Goal: Task Accomplishment & Management: Complete application form

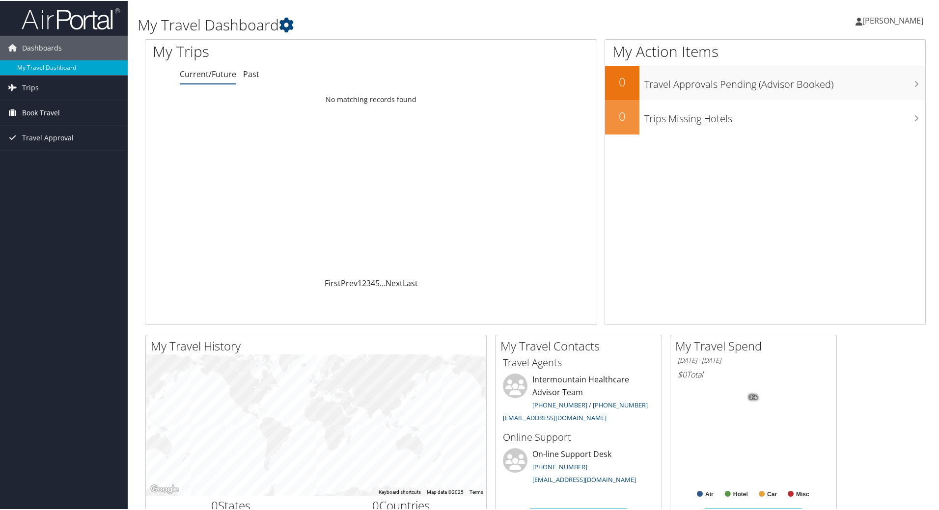
click at [48, 110] on span "Book Travel" at bounding box center [41, 112] width 38 height 25
click at [48, 133] on link "Agent Booking Request" at bounding box center [64, 131] width 128 height 15
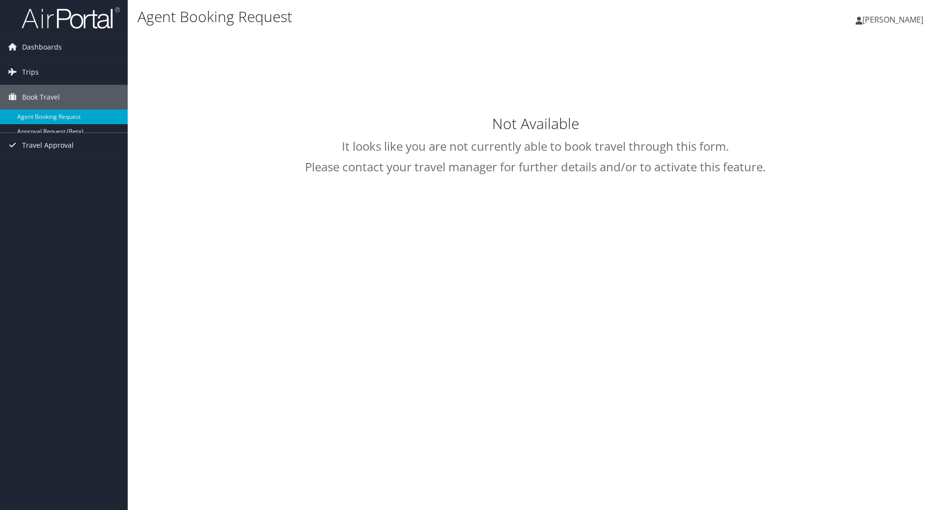
select select "[EMAIL_ADDRESS][DOMAIN_NAME]"
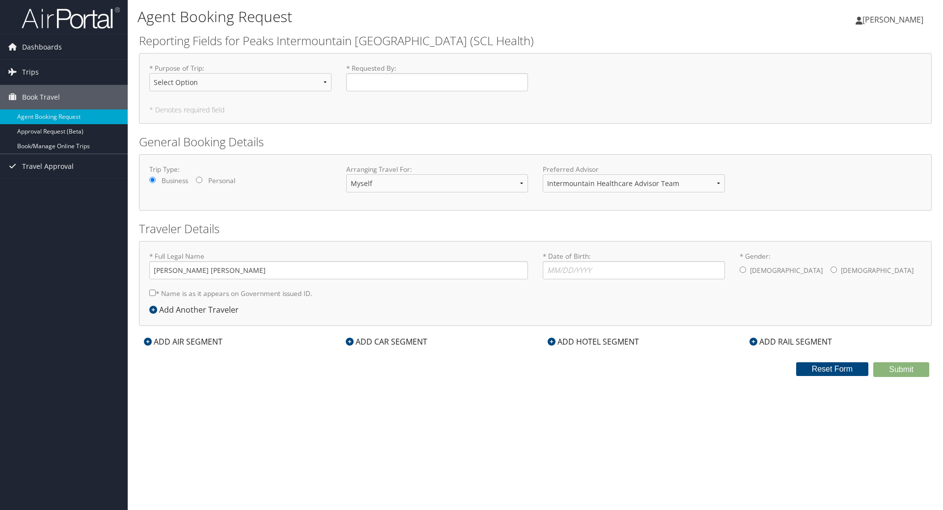
click at [216, 178] on label "Personal" at bounding box center [221, 181] width 27 height 10
click at [202, 178] on input "Personal" at bounding box center [199, 180] width 6 height 6
radio input "true"
click at [577, 185] on select "Intermountain Healthcare Advisor Team" at bounding box center [634, 183] width 182 height 18
click at [586, 176] on select "Intermountain Healthcare Advisor Team" at bounding box center [634, 183] width 182 height 18
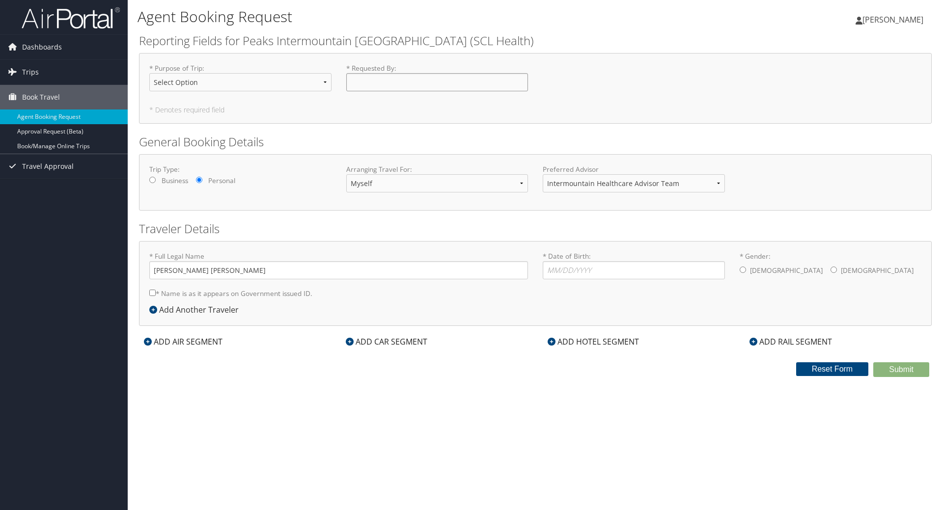
click at [357, 80] on input "* Requested By : Required" at bounding box center [437, 82] width 182 height 18
type input "[PERSON_NAME]"
click at [266, 78] on select "Select Option 3rd Party Reimbursable Business CME Conf or Education Groups Pers…" at bounding box center [240, 82] width 182 height 18
select select "Personal"
click at [149, 73] on select "Select Option 3rd Party Reimbursable Business CME Conf or Education Groups Pers…" at bounding box center [240, 82] width 182 height 18
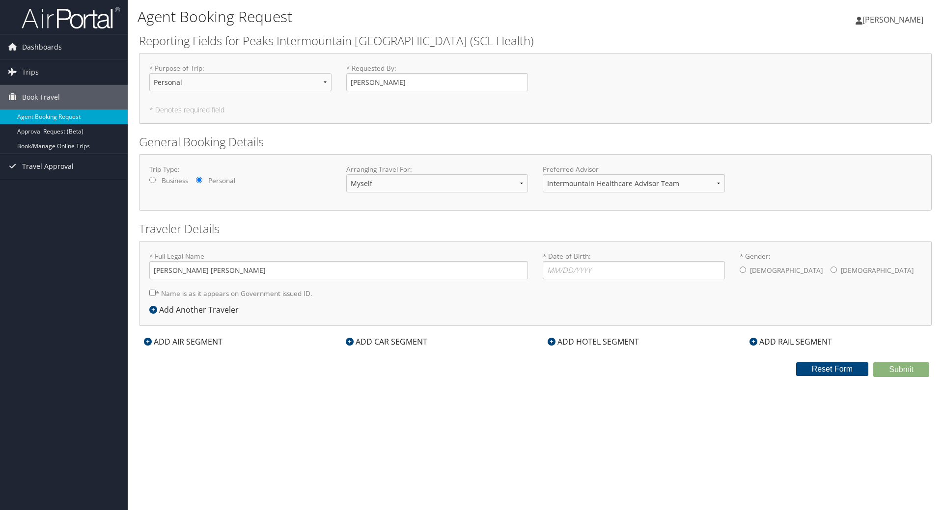
click at [225, 311] on div "Add Another Traveler" at bounding box center [196, 310] width 94 height 12
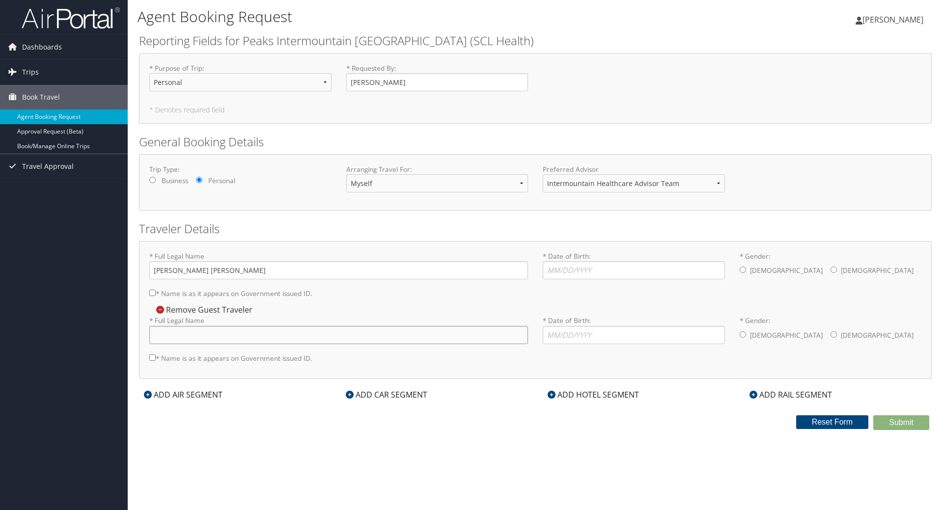
click at [234, 336] on input "* Full Legal Name" at bounding box center [338, 335] width 379 height 18
type input "Pamela Suchomel"
click at [287, 359] on label "* Name is as it appears on Government issued ID." at bounding box center [230, 358] width 163 height 18
click at [156, 359] on input "* Name is as it appears on Government issued ID." at bounding box center [152, 358] width 6 height 6
checkbox input "true"
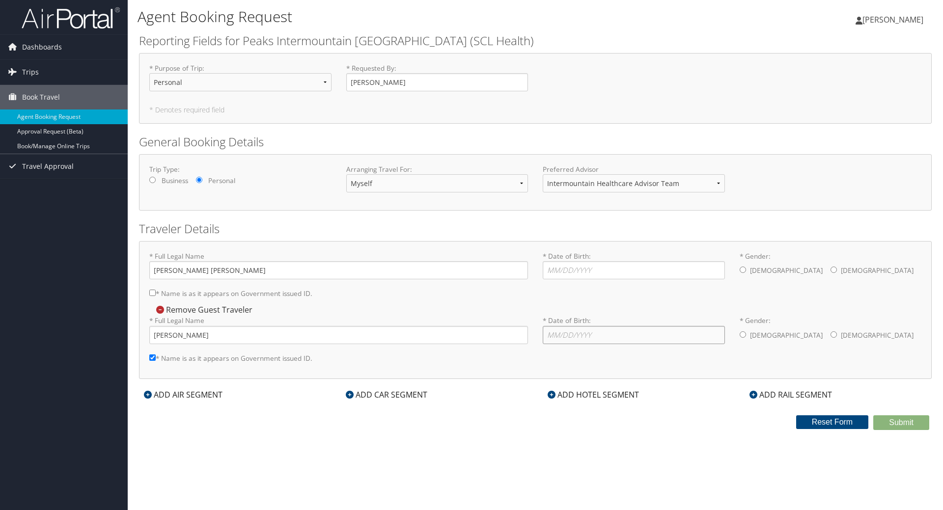
click at [610, 338] on input "* Date of Birth: Invalid Date" at bounding box center [634, 335] width 182 height 18
click at [263, 294] on label "* Name is as it appears on Government issued ID." at bounding box center [230, 293] width 163 height 18
click at [156, 294] on input "* Name is as it appears on Government issued ID." at bounding box center [152, 293] width 6 height 6
checkbox input "true"
click at [613, 339] on input "* Date of Birth: Invalid Date" at bounding box center [634, 335] width 182 height 18
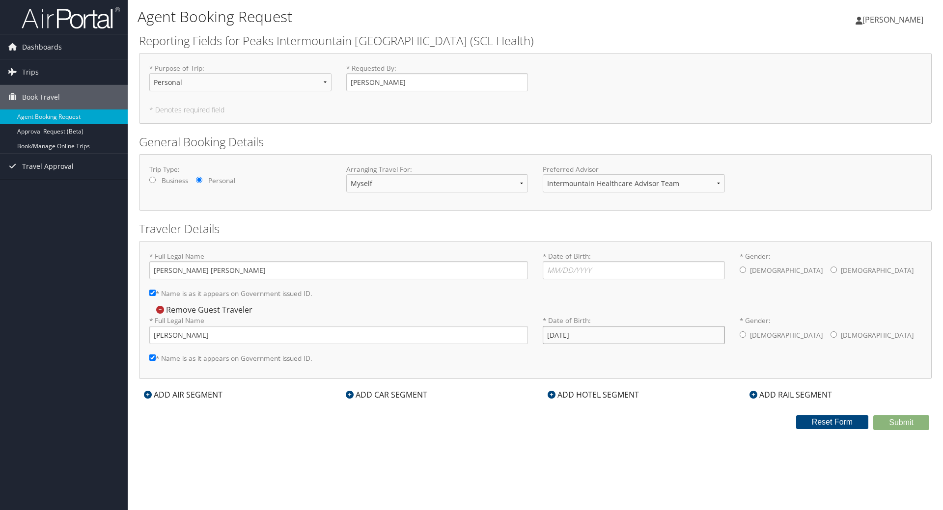
type input "02/25/1990"
click at [841, 337] on label "Female" at bounding box center [877, 335] width 73 height 19
click at [831, 337] on input "* Gender: Male Female" at bounding box center [834, 335] width 6 height 6
radio input "true"
click at [667, 274] on input "* Date of Birth: Invalid Date" at bounding box center [634, 270] width 182 height 18
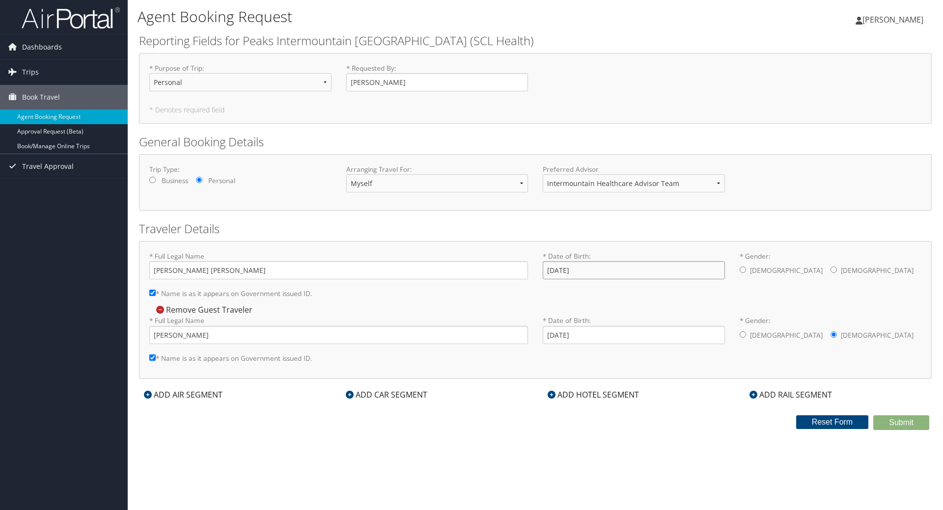
type input "03/10/1989"
click at [229, 441] on div "Agent Booking Request Evan Lindesmith Evan Lindesmith My Settings Travel Agency…" at bounding box center [536, 255] width 816 height 510
click at [228, 376] on div "* Full Legal Name Evan David Lindesmith * Name is as it appears on Government i…" at bounding box center [535, 310] width 793 height 138
click at [278, 369] on div "* Full Legal Name Evan David Lindesmith * Name is as it appears on Government i…" at bounding box center [535, 310] width 793 height 138
click at [204, 391] on div "ADD AIR SEGMENT" at bounding box center [183, 395] width 88 height 12
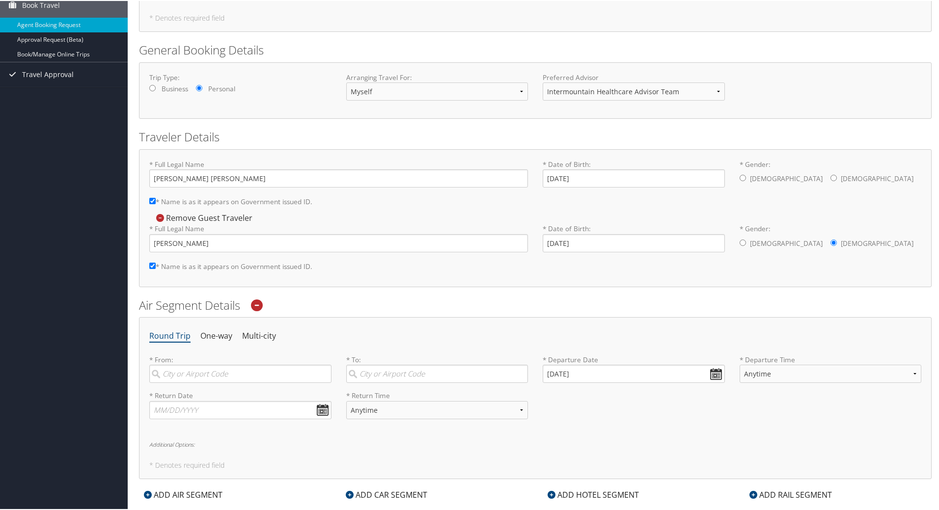
scroll to position [98, 0]
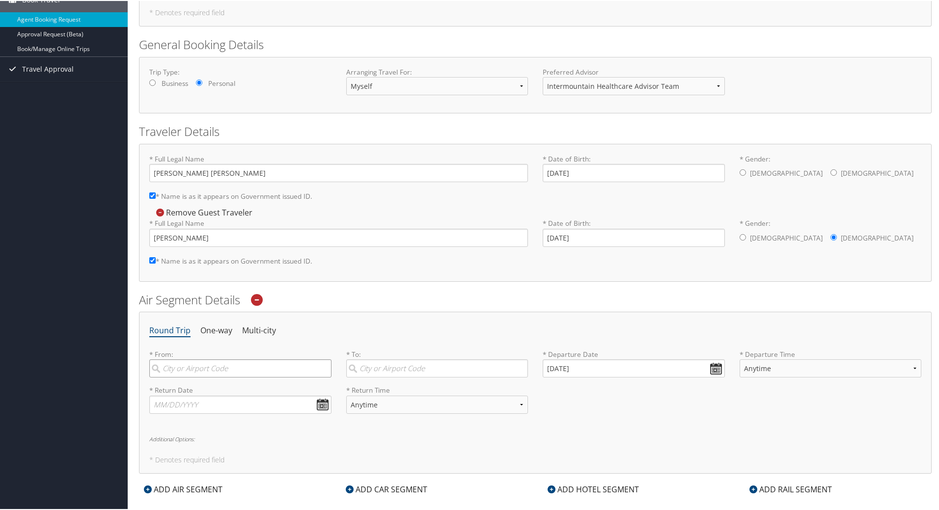
click at [231, 364] on input "search" at bounding box center [240, 368] width 182 height 18
click at [207, 437] on div "Denver (DEN CO)" at bounding box center [241, 438] width 169 height 13
click at [207, 377] on input "Denv" at bounding box center [240, 368] width 182 height 18
type input "Denver (DEN CO)"
click at [459, 359] on input "search" at bounding box center [437, 368] width 182 height 18
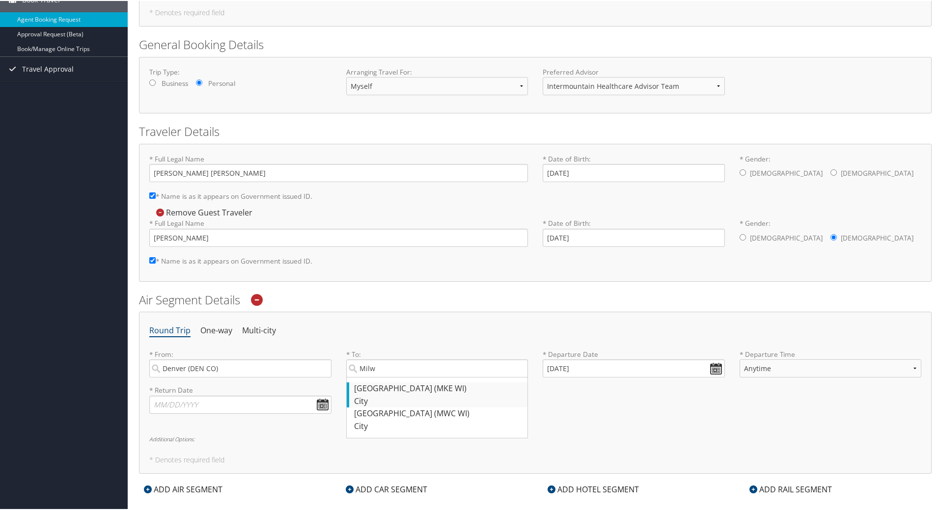
click at [442, 385] on div "Milwaukee (MKE WI)" at bounding box center [438, 388] width 169 height 13
click at [442, 377] on input "Milw" at bounding box center [437, 368] width 182 height 18
type input "Milwaukee (MKE WI)"
click at [628, 372] on input "09/30/2025" at bounding box center [634, 368] width 182 height 18
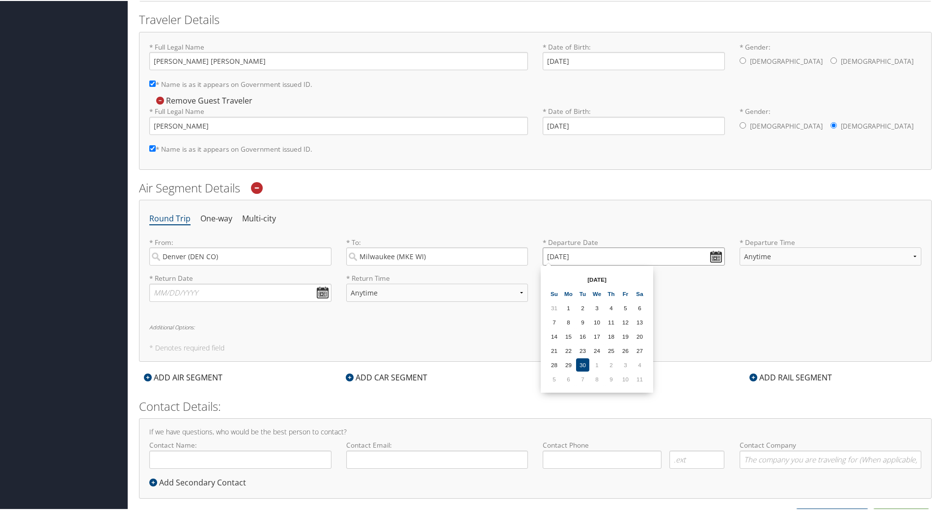
scroll to position [223, 0]
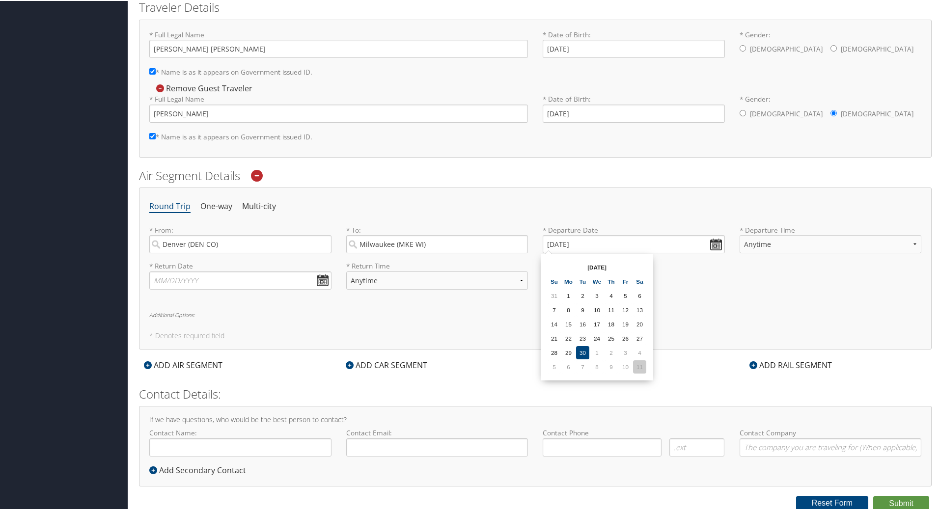
click at [634, 365] on td "11" at bounding box center [639, 366] width 13 height 13
click at [619, 245] on input "10/11/2025" at bounding box center [634, 243] width 182 height 18
click at [632, 369] on td "7" at bounding box center [625, 366] width 13 height 13
click at [630, 251] on input "11/07/2025" at bounding box center [634, 243] width 182 height 18
click at [566, 348] on td "24" at bounding box center [568, 351] width 13 height 13
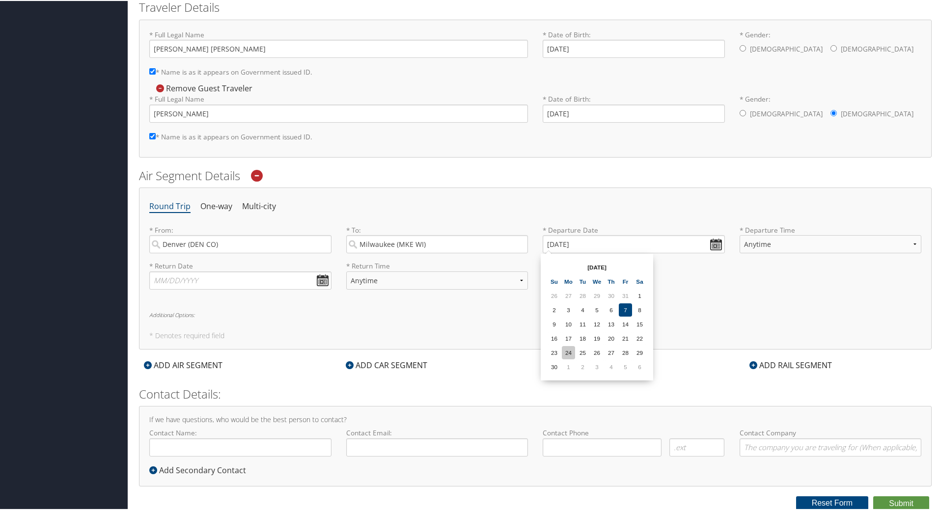
type input "11/24/2025"
click at [242, 277] on input "text" at bounding box center [240, 280] width 182 height 18
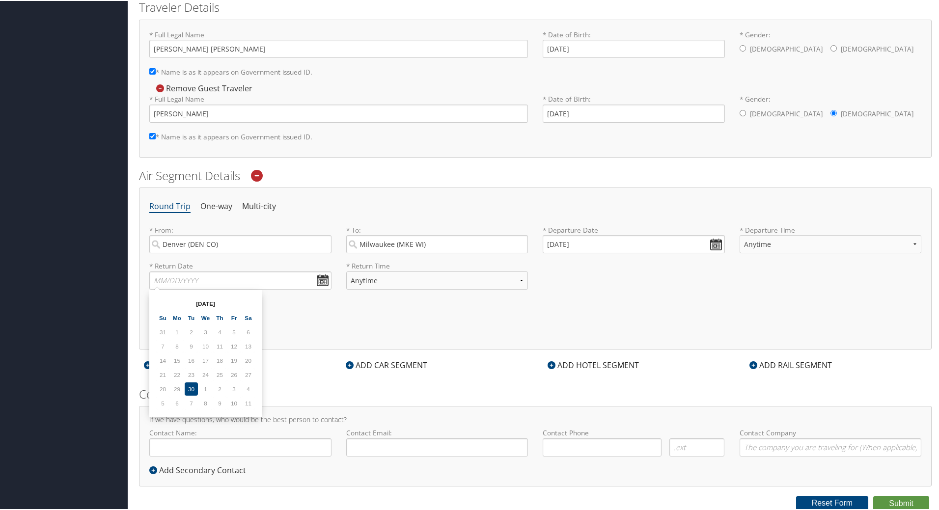
click at [223, 405] on td "9" at bounding box center [219, 402] width 13 height 13
click at [220, 400] on td "9" at bounding box center [219, 402] width 13 height 13
click at [220, 383] on td "2" at bounding box center [219, 388] width 13 height 13
click at [239, 361] on td "19" at bounding box center [233, 359] width 13 height 13
click at [306, 251] on input "Denver (DEN CO)" at bounding box center [240, 243] width 182 height 18
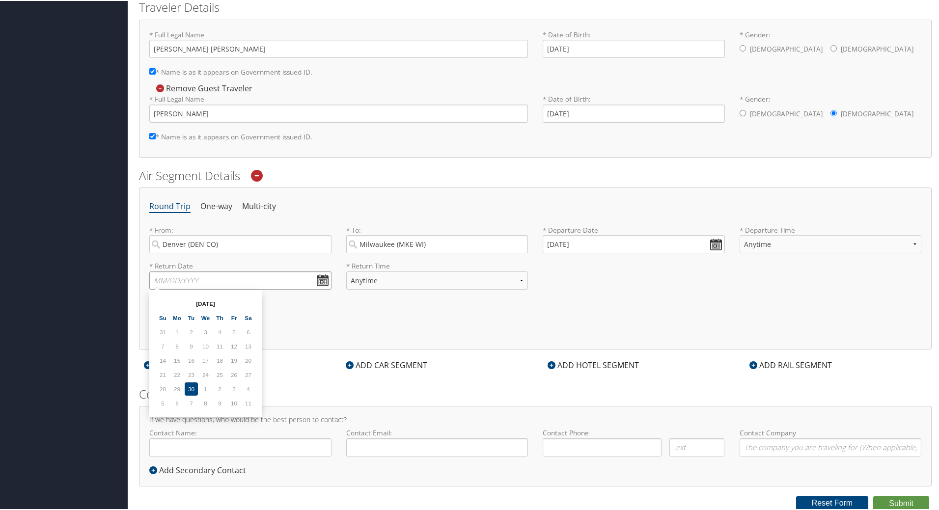
click at [260, 276] on input "text" at bounding box center [240, 280] width 182 height 18
click at [197, 383] on tr "28 29 30 1 2 3 4" at bounding box center [205, 388] width 99 height 13
click at [195, 384] on td "30" at bounding box center [191, 388] width 13 height 13
click at [194, 385] on td "30" at bounding box center [191, 388] width 13 height 13
click at [287, 281] on input "text" at bounding box center [240, 280] width 182 height 18
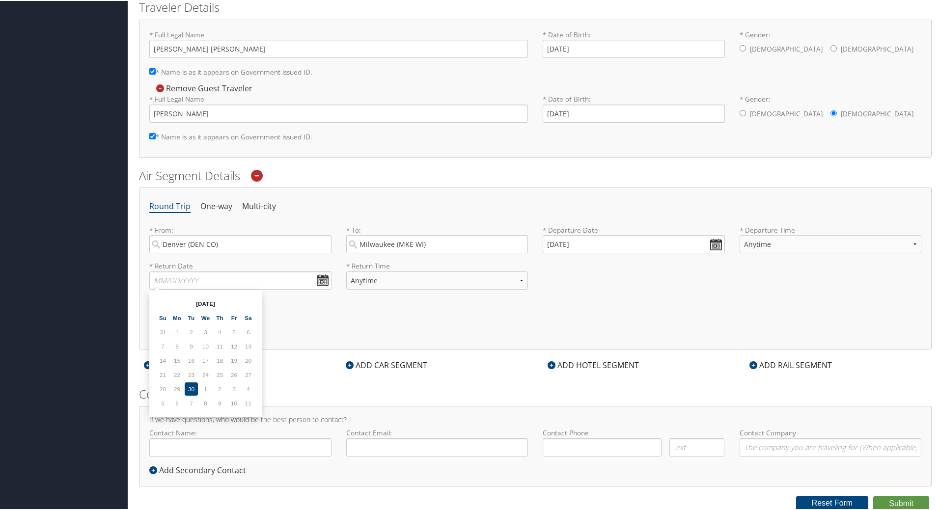
click at [313, 314] on h6 "Additional Options:" at bounding box center [535, 313] width 772 height 5
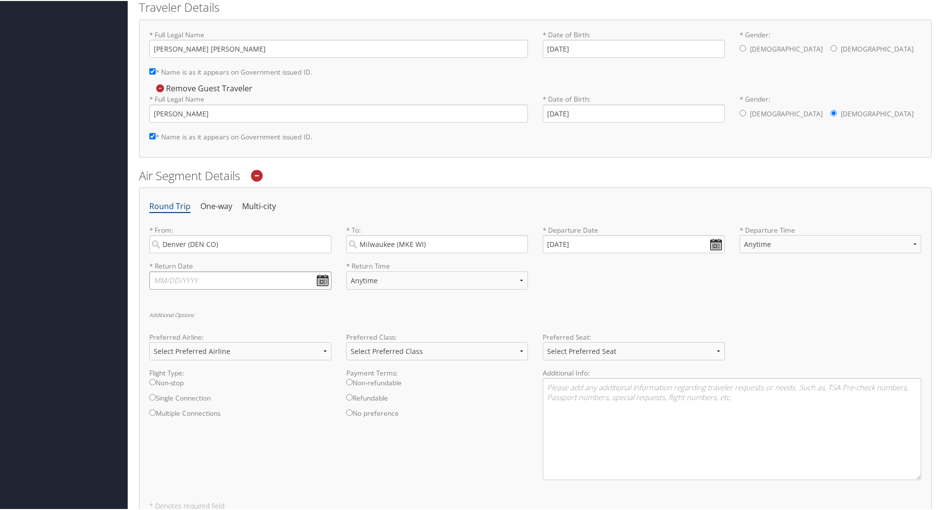
click at [264, 280] on input "text" at bounding box center [240, 280] width 182 height 18
click at [225, 281] on input "11/" at bounding box center [240, 280] width 182 height 18
type input "11/29/2025"
click at [321, 280] on input "11/29/2025" at bounding box center [240, 280] width 182 height 18
click at [374, 304] on div "Round Trip One-way Multi-city * From: Denver (DEN CO) Required * To: Milwaukee …" at bounding box center [535, 353] width 793 height 333
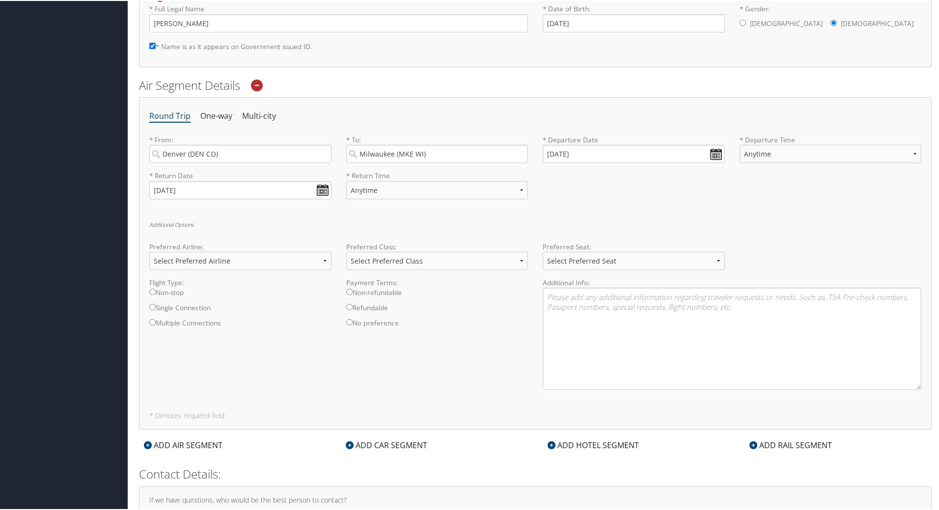
scroll to position [321, 0]
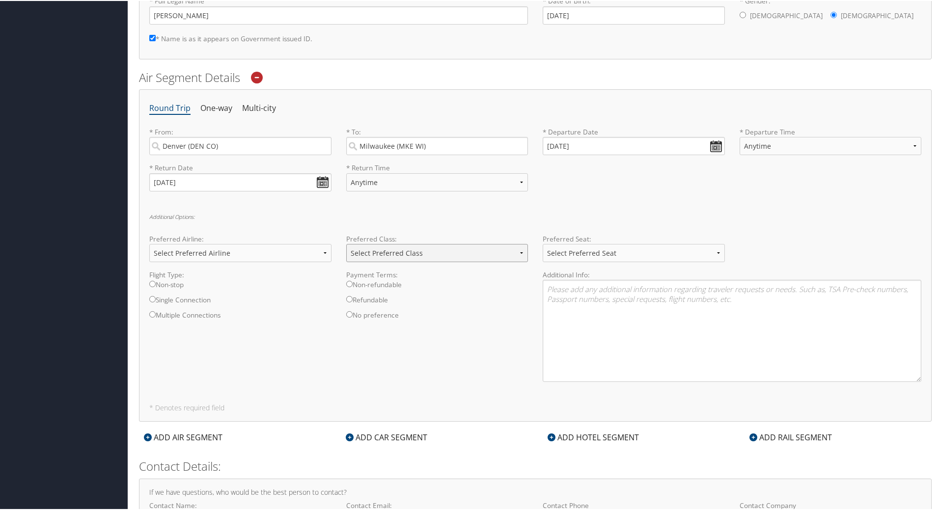
click at [432, 252] on select "Select Preferred Class Economy Economy Plus Business First Class" at bounding box center [437, 252] width 182 height 18
click at [443, 228] on div "Additional Options: Preferred Airline: Select Preferred Airline Delta United Ai…" at bounding box center [535, 301] width 772 height 176
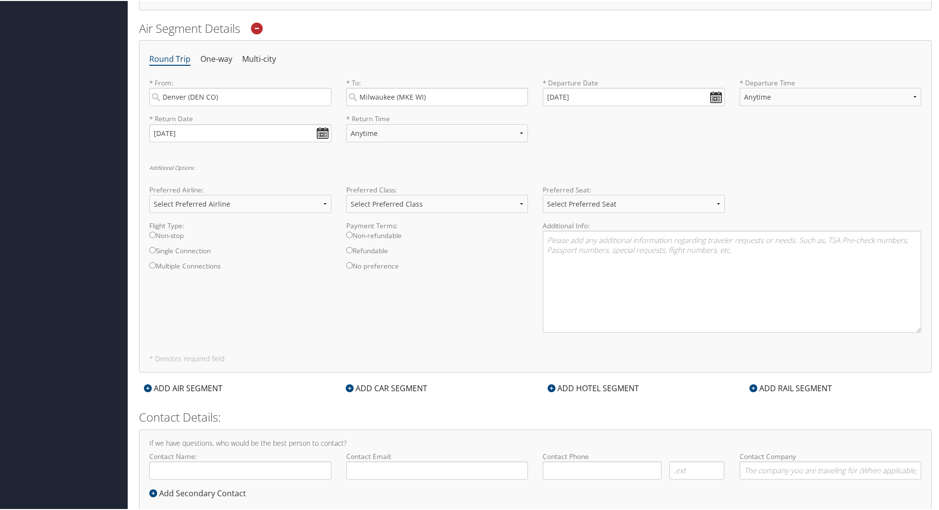
scroll to position [393, 0]
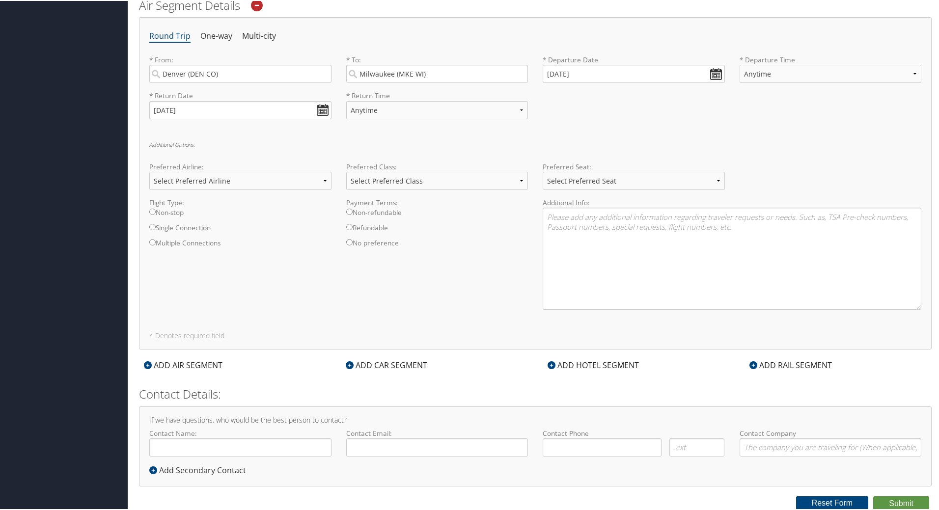
click at [410, 369] on div "ADD CAR SEGMENT" at bounding box center [386, 365] width 91 height 12
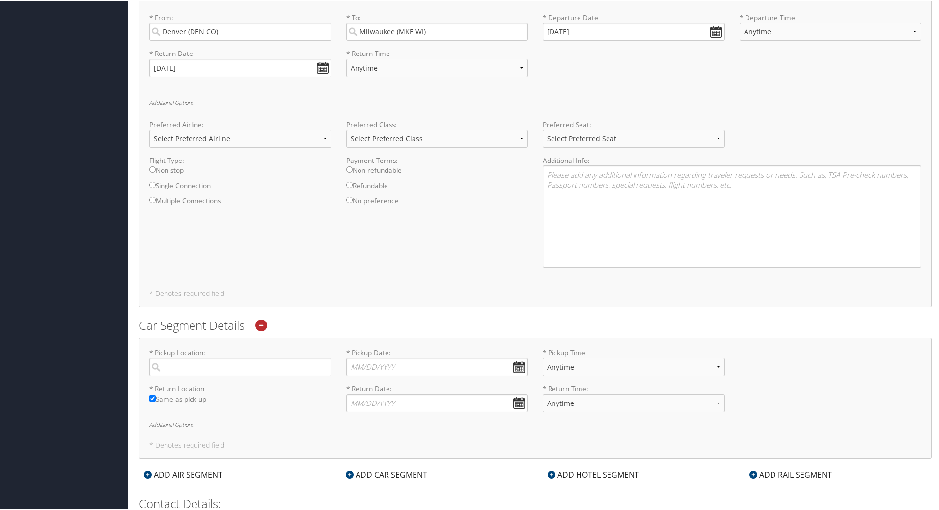
scroll to position [491, 0]
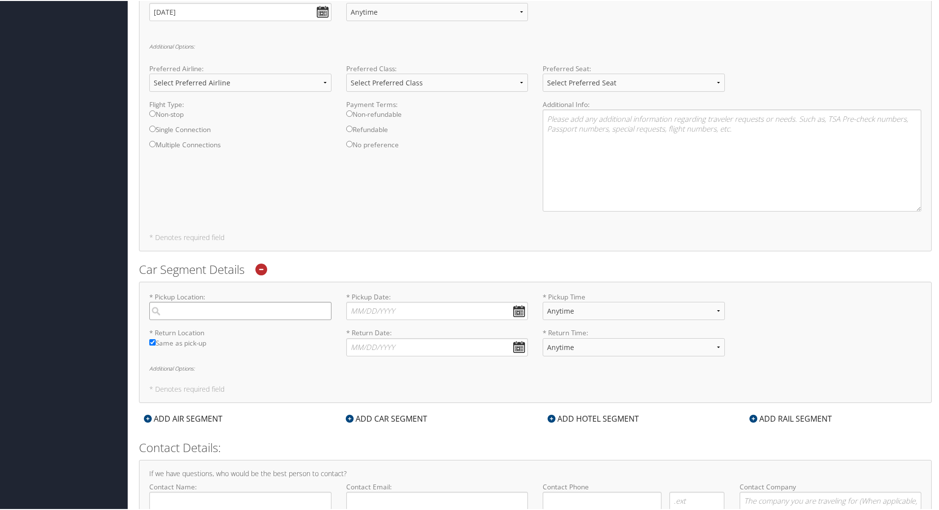
click at [213, 313] on input "search" at bounding box center [240, 310] width 182 height 18
click at [221, 336] on div "Milwaukee (MKE WI)" at bounding box center [241, 330] width 169 height 13
click at [221, 319] on input "milwa" at bounding box center [240, 310] width 182 height 18
type input "Milwaukee"
click at [516, 312] on input "* Pickup Date: Dates must be valid" at bounding box center [437, 310] width 182 height 18
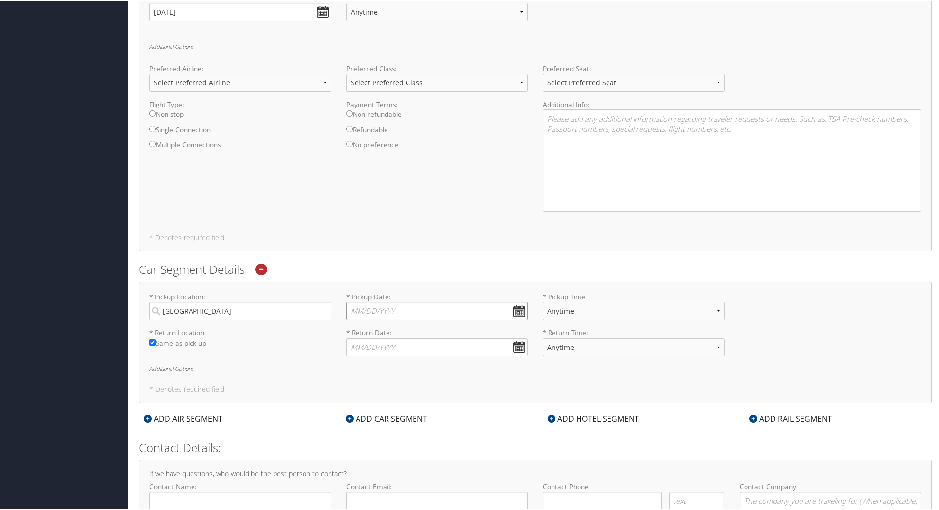
click at [414, 310] on input "* Pickup Date: Dates must be valid" at bounding box center [437, 310] width 182 height 18
type input "11/24/2025"
click at [464, 341] on input "* Return Date: Dates must be valid" at bounding box center [437, 347] width 182 height 18
type input "11/29/2025"
click at [493, 370] on h6 "Additional Options:" at bounding box center [535, 367] width 772 height 5
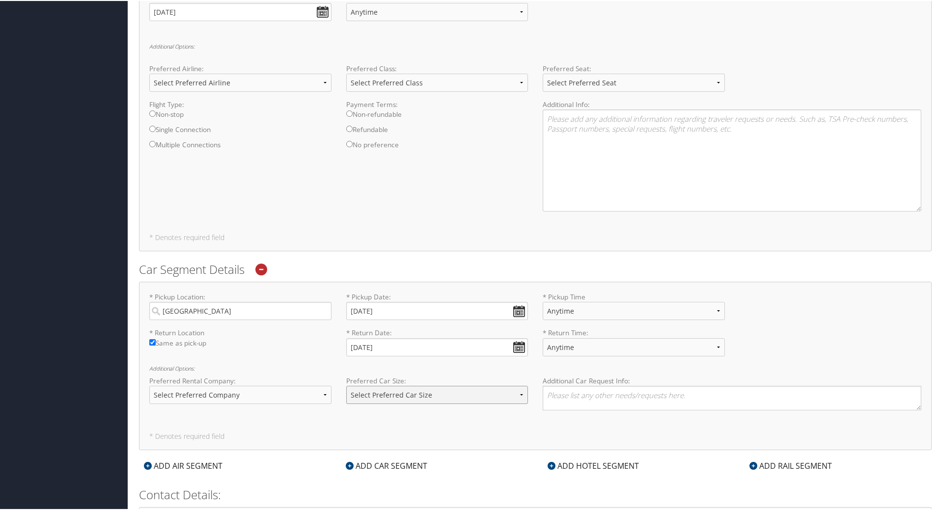
click at [374, 400] on select "Select Preferred Car Size Standard Full Size Economy Intermediate Mini Compact …" at bounding box center [437, 394] width 182 height 18
select select "Intermediate"
click at [346, 385] on select "Select Preferred Car Size Standard Full Size Economy Intermediate Mini Compact …" at bounding box center [437, 394] width 182 height 18
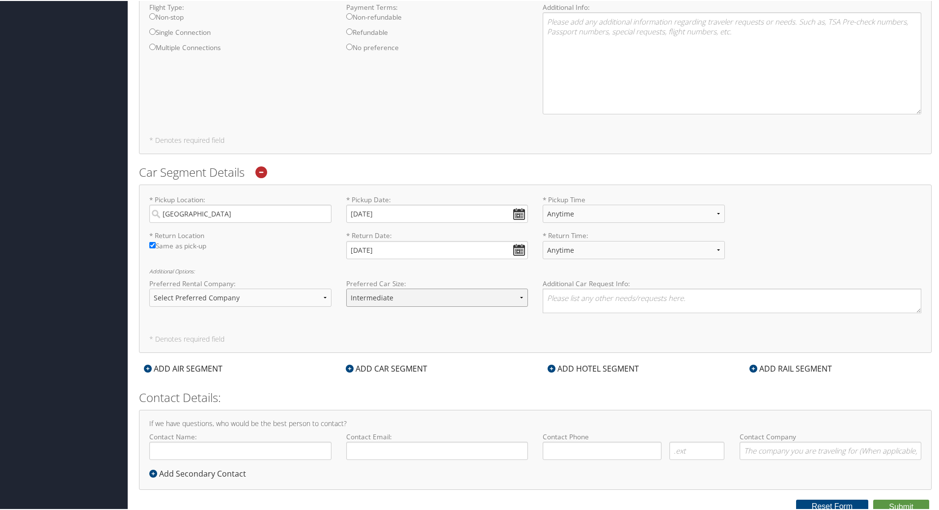
scroll to position [592, 0]
click at [887, 502] on button "Submit" at bounding box center [902, 503] width 56 height 15
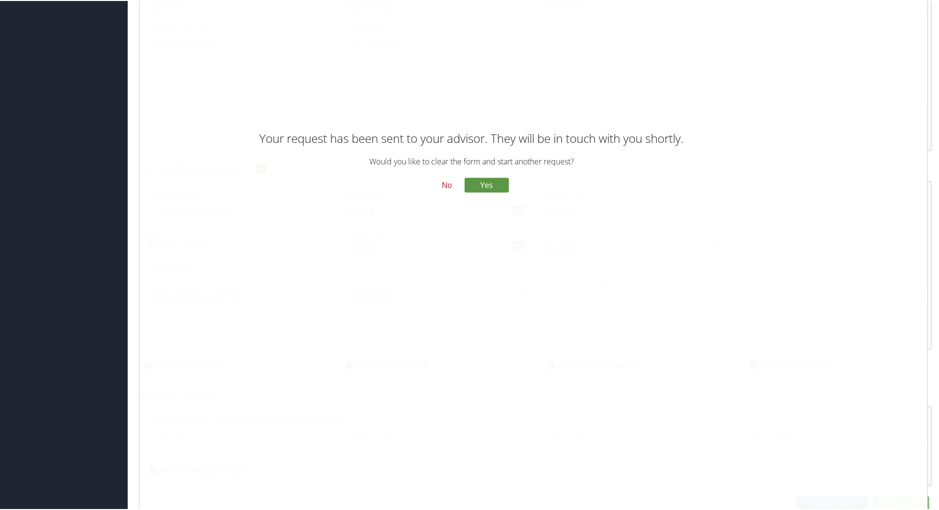
click at [441, 184] on button "No" at bounding box center [447, 184] width 26 height 17
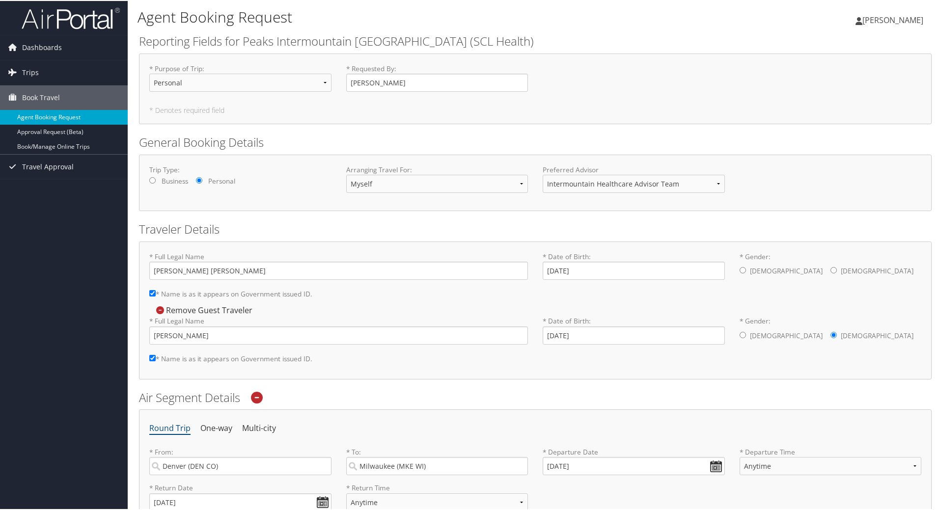
scroll to position [0, 0]
click at [68, 136] on link "Approval Request (Beta)" at bounding box center [64, 131] width 128 height 15
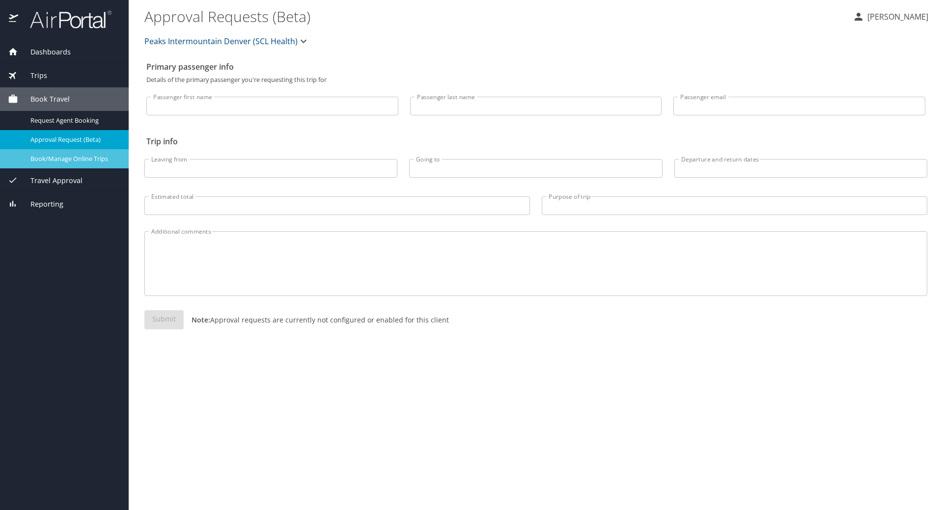
click at [72, 160] on span "Book/Manage Online Trips" at bounding box center [73, 158] width 86 height 9
click at [57, 73] on div "Trips" at bounding box center [64, 75] width 113 height 11
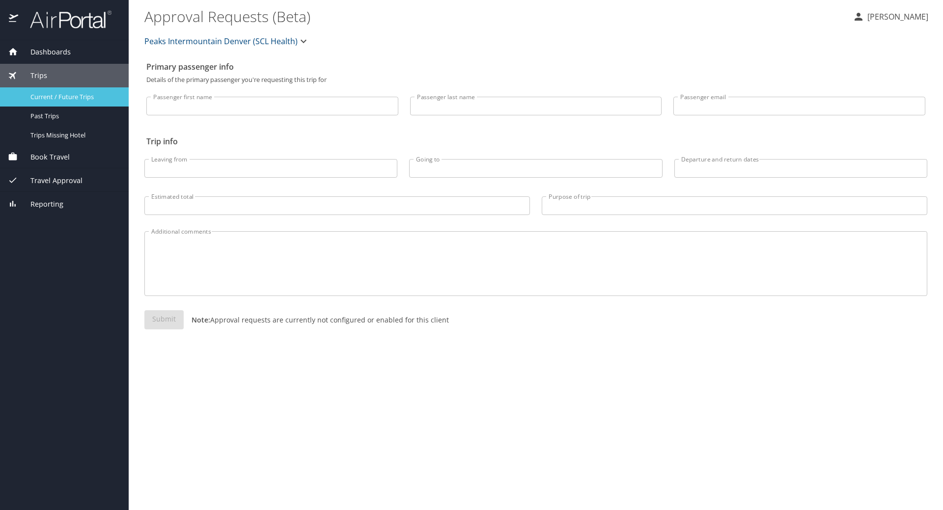
click at [70, 98] on span "Current / Future Trips" at bounding box center [73, 96] width 86 height 9
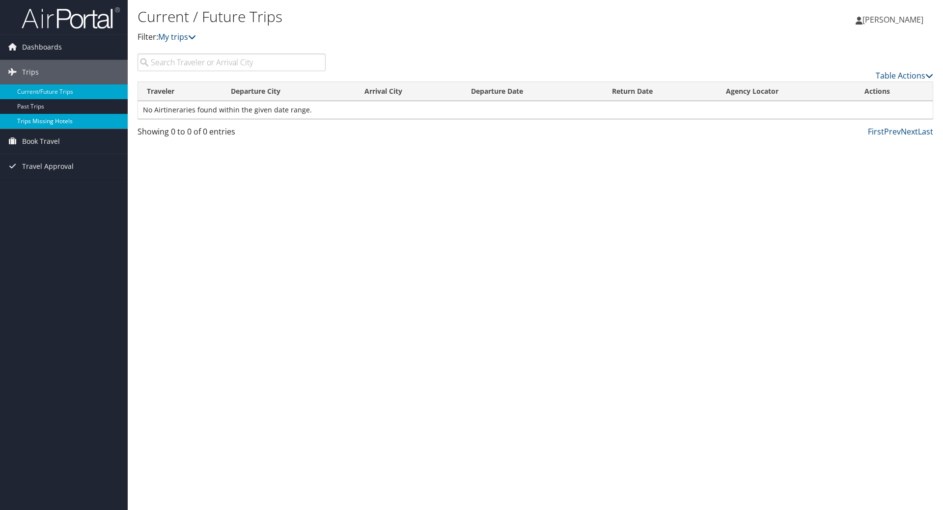
click at [49, 122] on link "Trips Missing Hotels" at bounding box center [64, 121] width 128 height 15
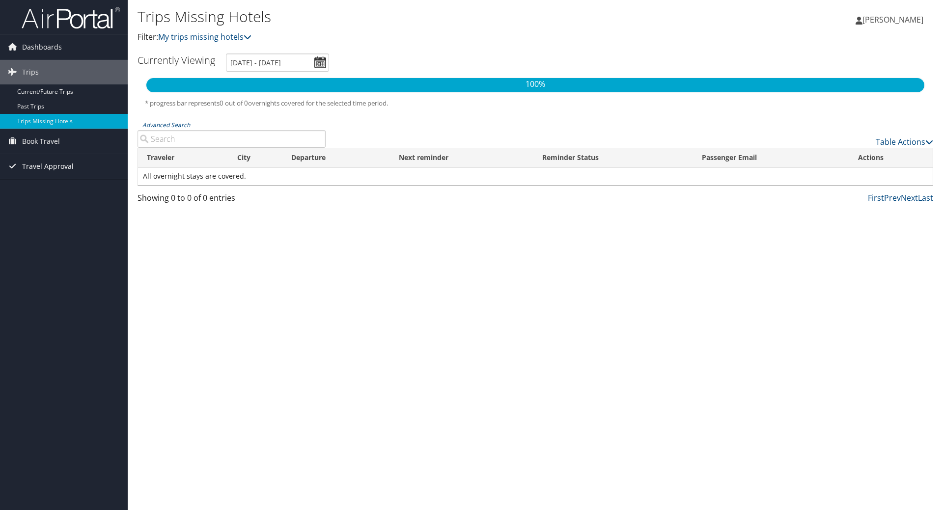
click at [67, 168] on span "Travel Approval" at bounding box center [48, 166] width 52 height 25
click at [63, 186] on link "Pending Trip Approvals" at bounding box center [64, 186] width 128 height 15
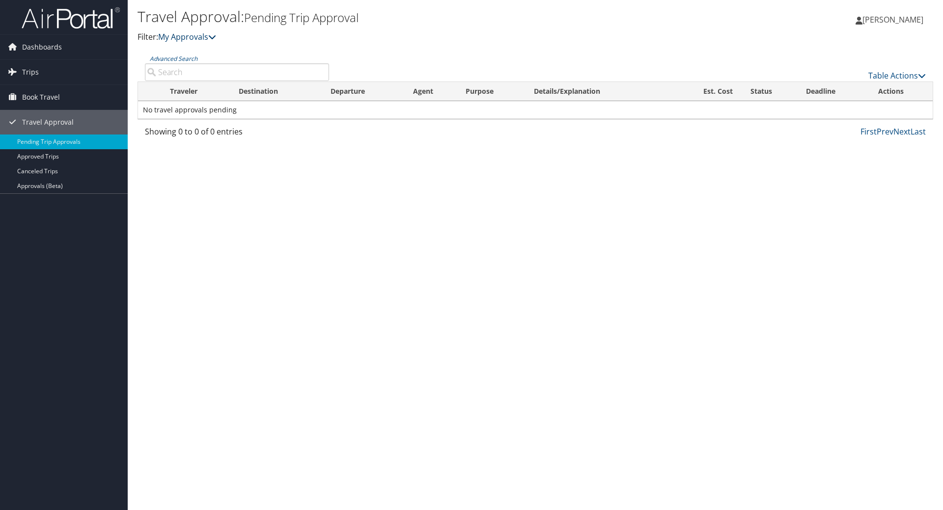
click at [215, 32] on link "My Approvals" at bounding box center [187, 36] width 58 height 11
click at [402, 32] on p "Filter: My Approvals" at bounding box center [403, 37] width 531 height 13
click at [56, 169] on link "Canceled Trips" at bounding box center [64, 171] width 128 height 15
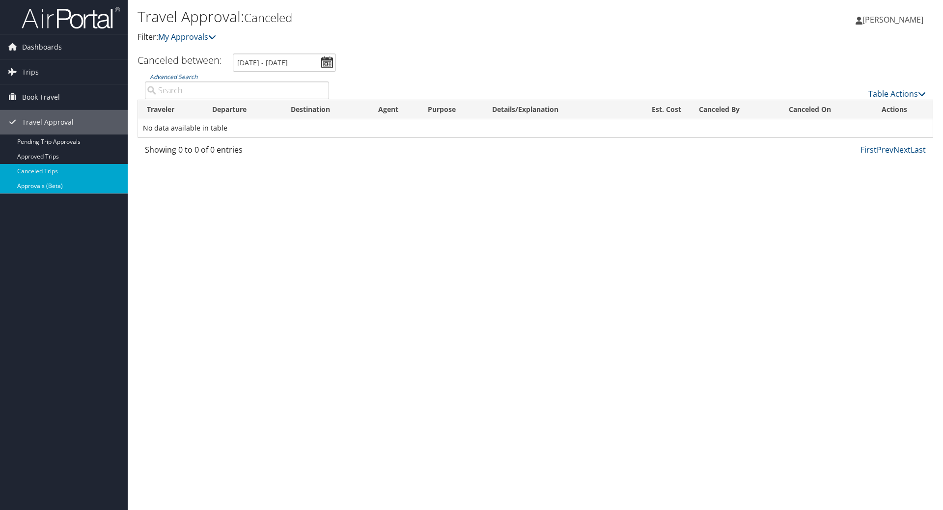
click at [98, 183] on link "Approvals (Beta)" at bounding box center [64, 186] width 128 height 15
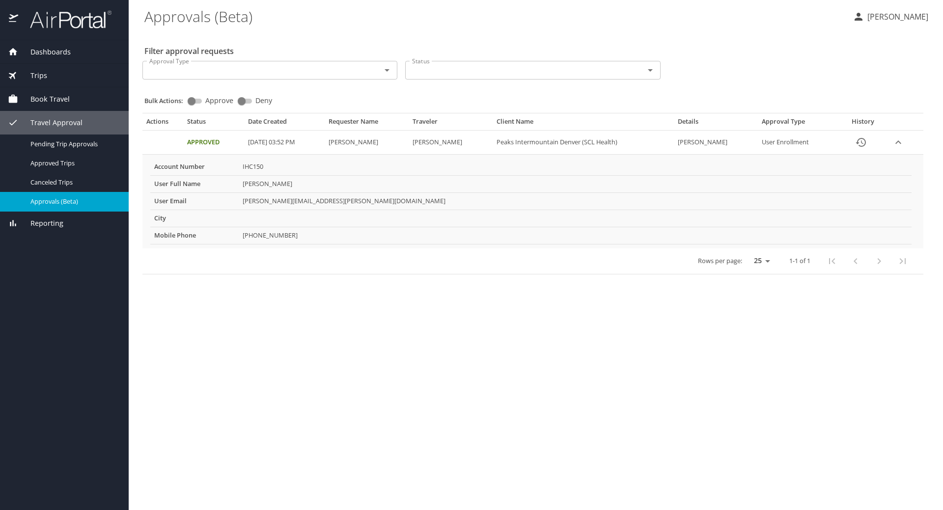
click at [396, 62] on div "Approval Type" at bounding box center [269, 70] width 255 height 19
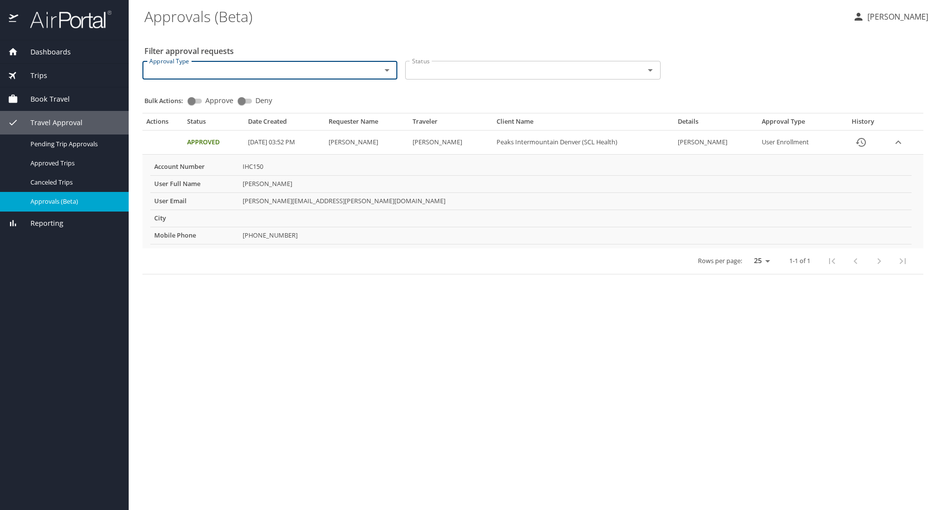
click at [394, 65] on div "Approval Type" at bounding box center [269, 70] width 255 height 19
click at [387, 67] on icon "Open" at bounding box center [387, 70] width 12 height 12
click at [387, 67] on icon "Close" at bounding box center [387, 70] width 12 height 12
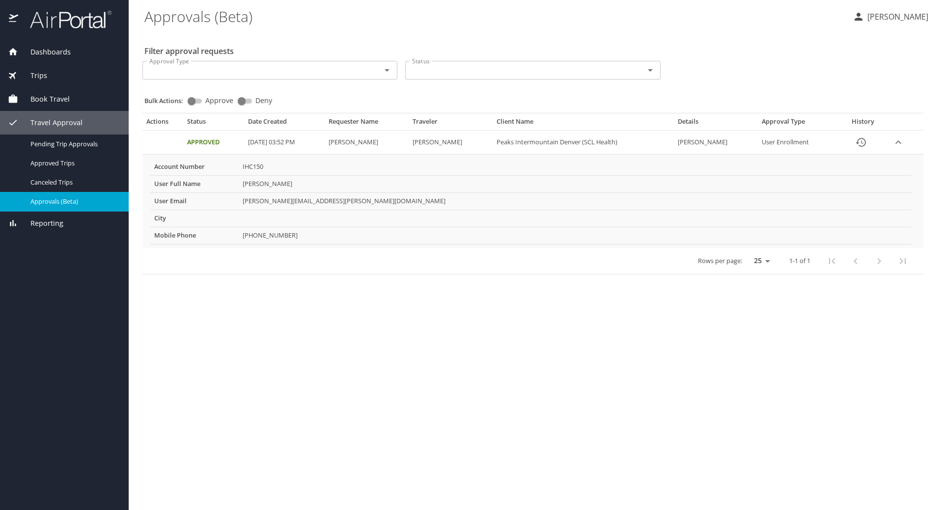
click at [57, 212] on div "Reporting" at bounding box center [64, 224] width 129 height 24
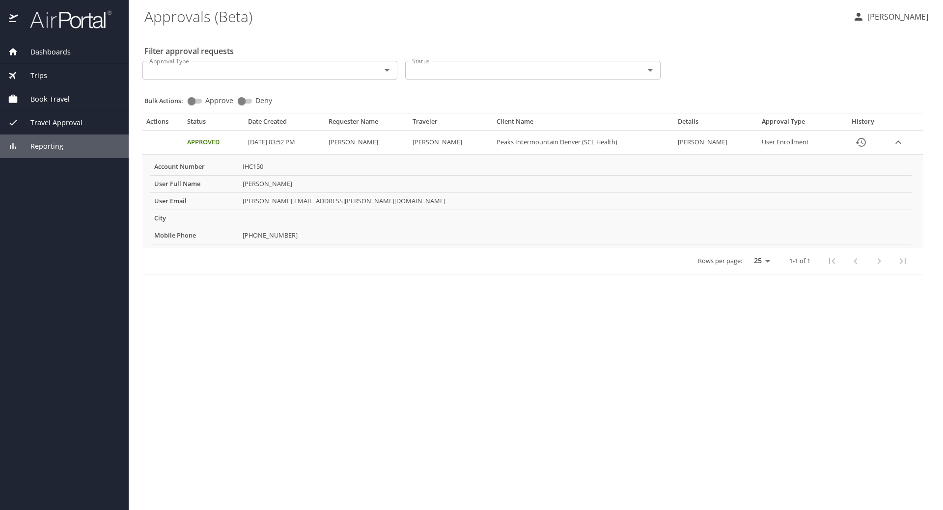
click at [49, 218] on div "Dashboards My Travel Dashboard Trips Current / Future Trips Past Trips Trips Mi…" at bounding box center [64, 275] width 129 height 470
click at [51, 149] on span "Reporting" at bounding box center [40, 146] width 45 height 11
click at [56, 140] on div "Reporting" at bounding box center [64, 147] width 129 height 24
click at [46, 138] on div "Reporting" at bounding box center [64, 147] width 129 height 24
click at [32, 148] on span "Reporting" at bounding box center [40, 146] width 45 height 11
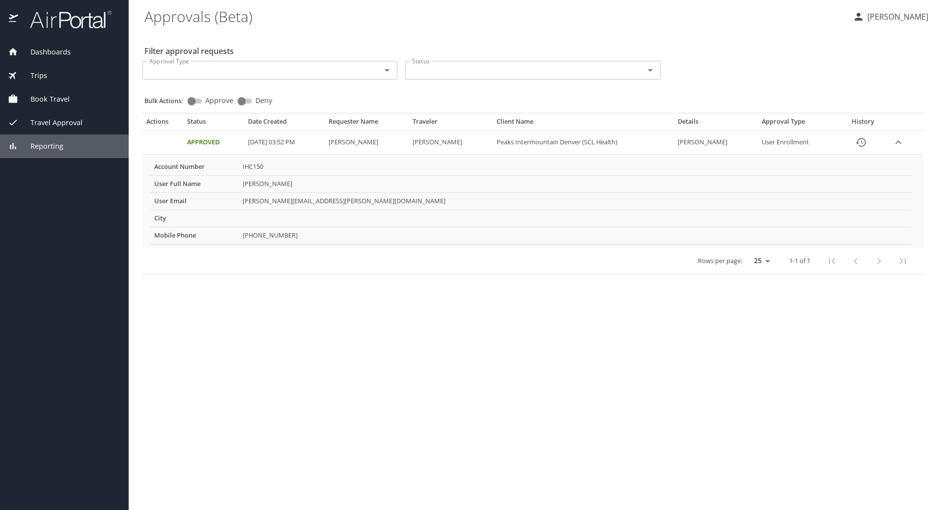
click at [54, 55] on span "Dashboards" at bounding box center [44, 52] width 53 height 11
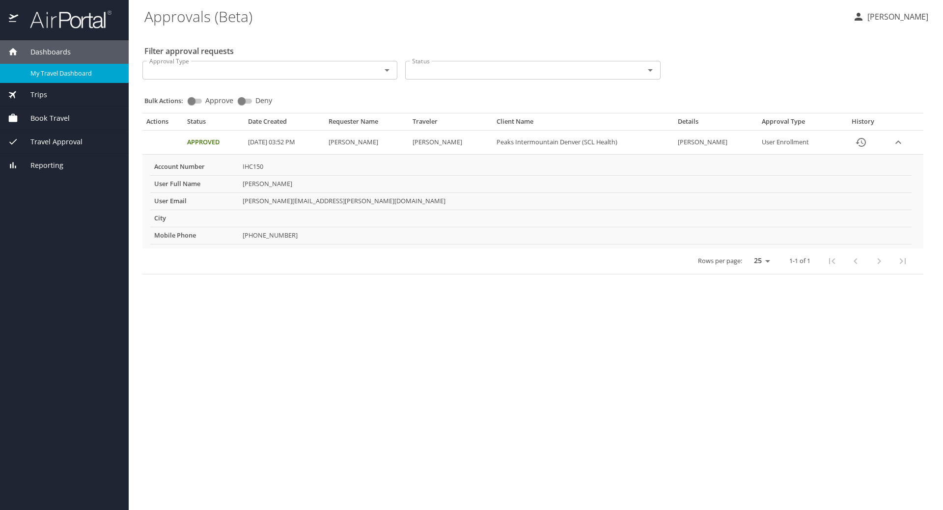
click at [62, 78] on div "My Travel Dashboard" at bounding box center [64, 73] width 113 height 11
